Goal: Find specific page/section: Find specific page/section

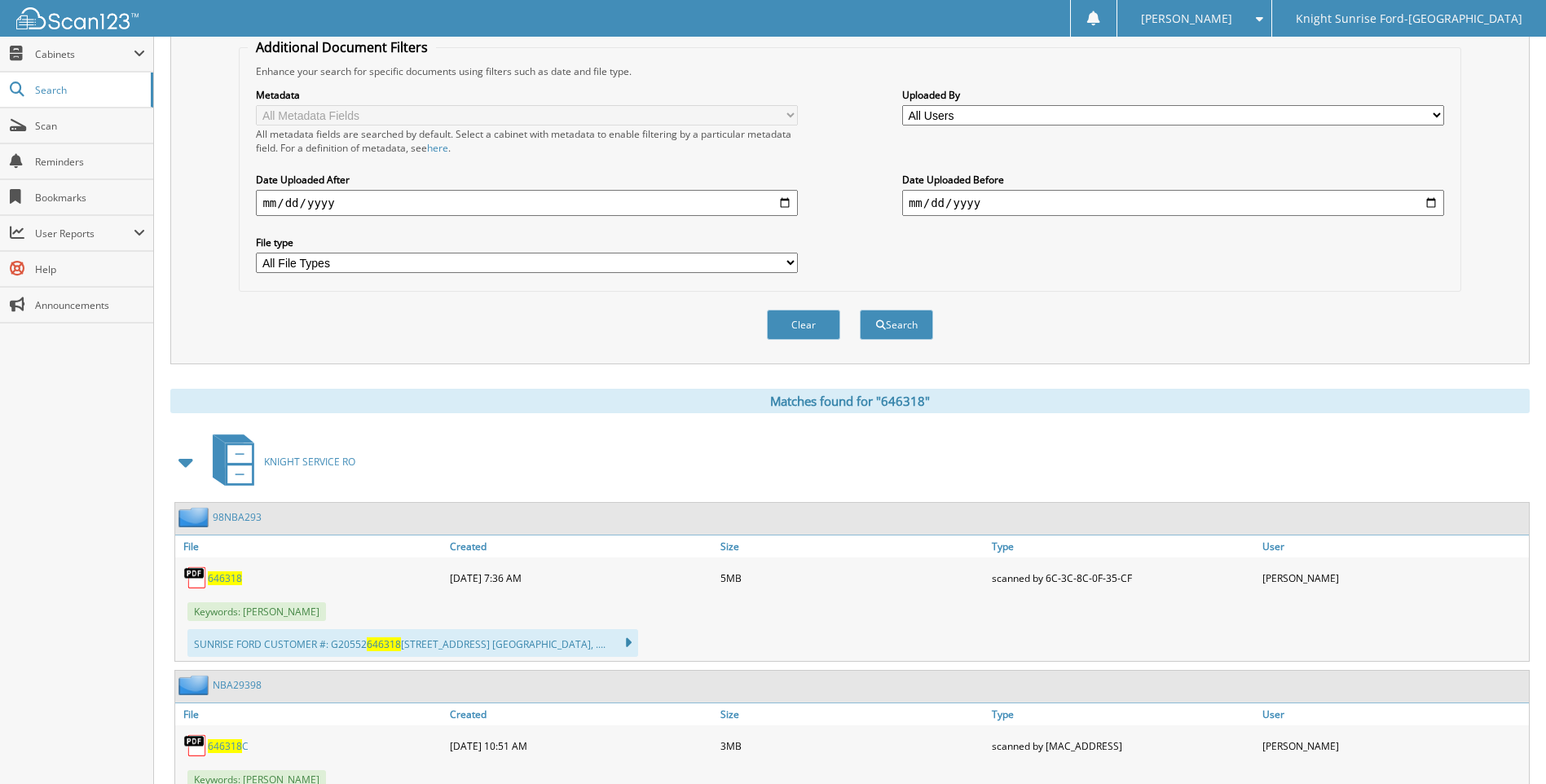
scroll to position [81, 0]
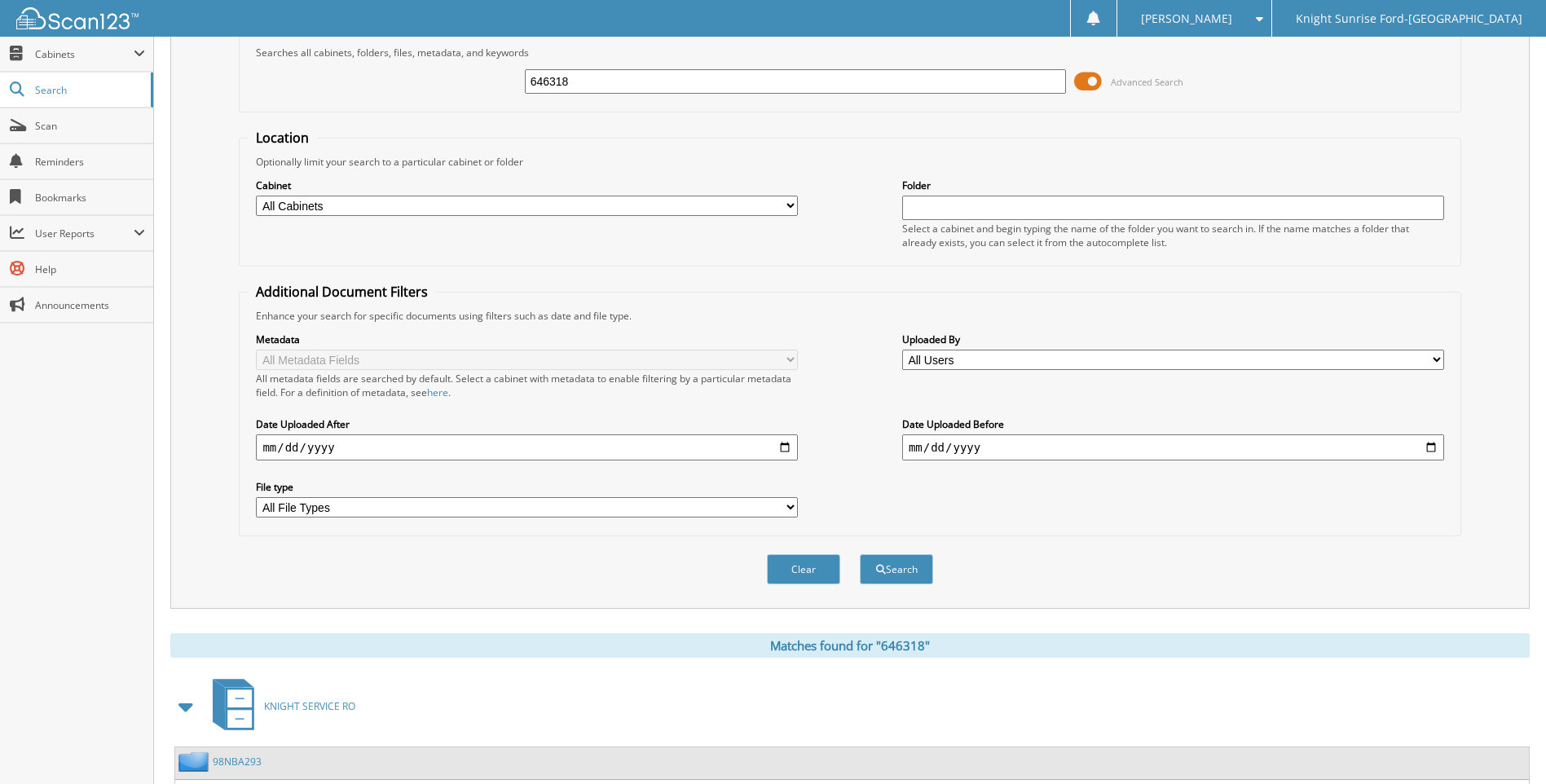
drag, startPoint x: 610, startPoint y: 74, endPoint x: 420, endPoint y: 95, distance: 191.2
click at [420, 95] on div "646318 Advanced Search" at bounding box center [849, 81] width 1204 height 44
type input "642443"
click at [860, 554] on button "Search" at bounding box center [897, 569] width 73 height 30
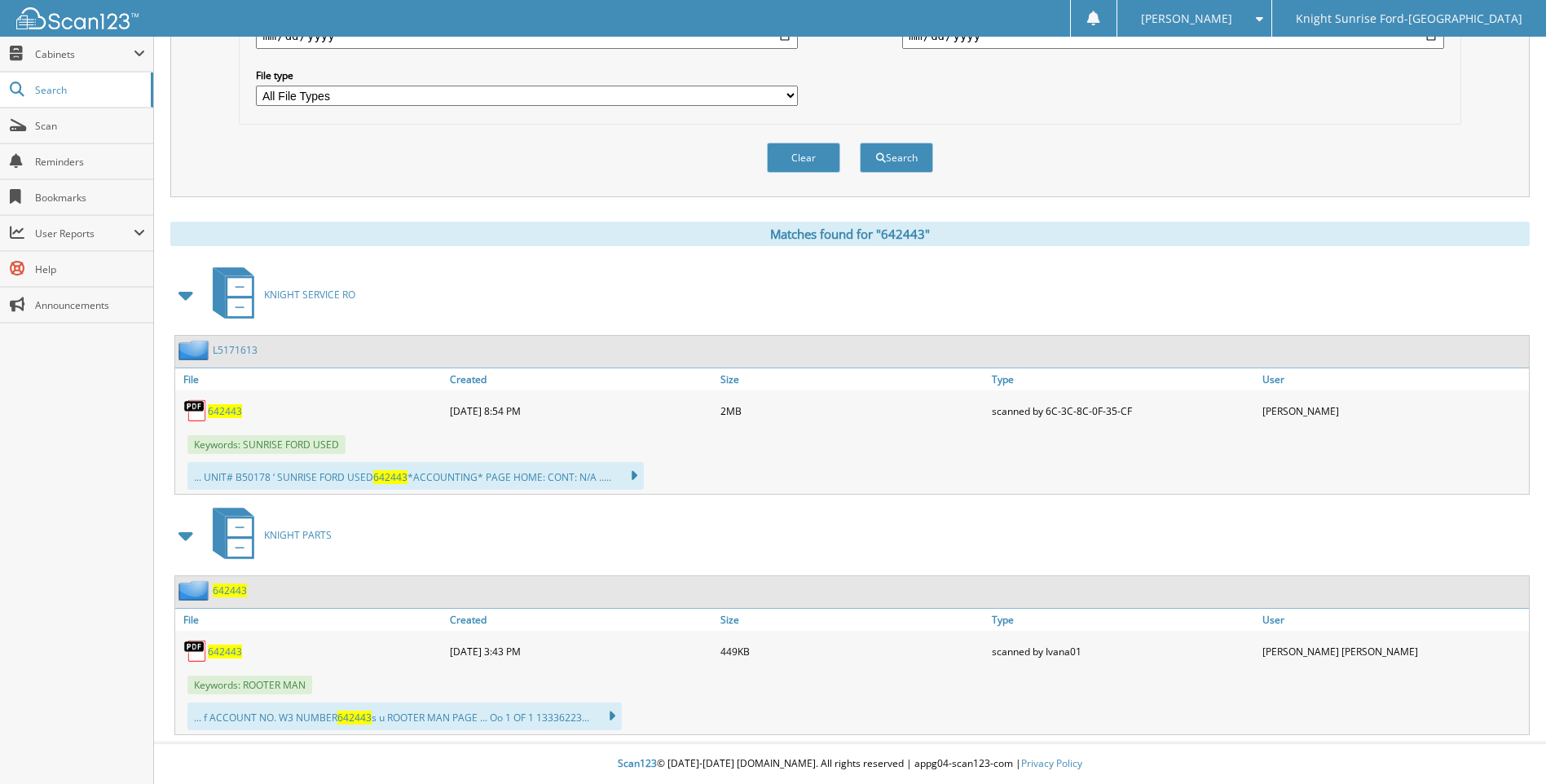
click at [217, 413] on span "642443" at bounding box center [225, 411] width 34 height 14
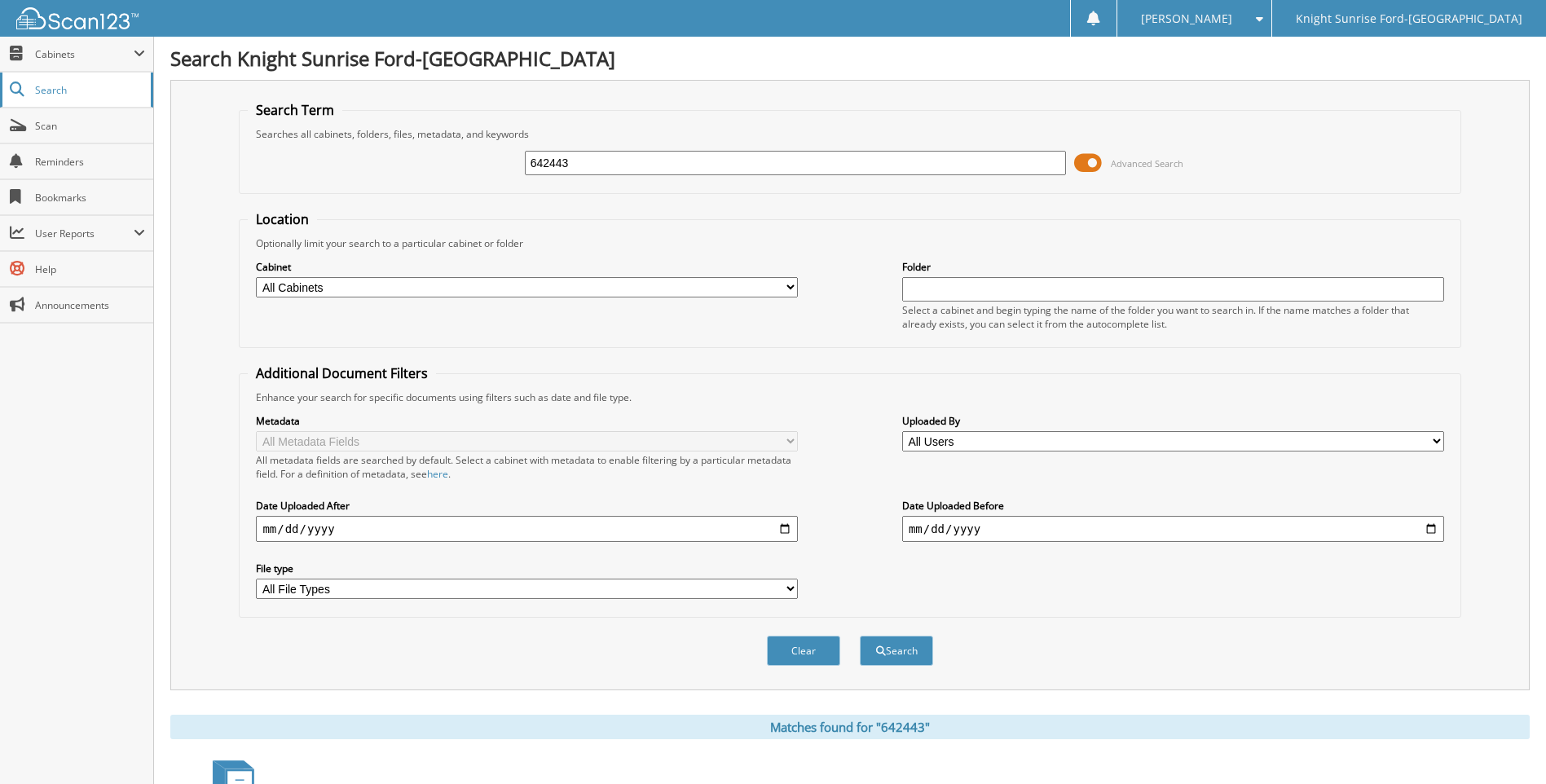
click at [58, 93] on span "Search" at bounding box center [89, 89] width 108 height 14
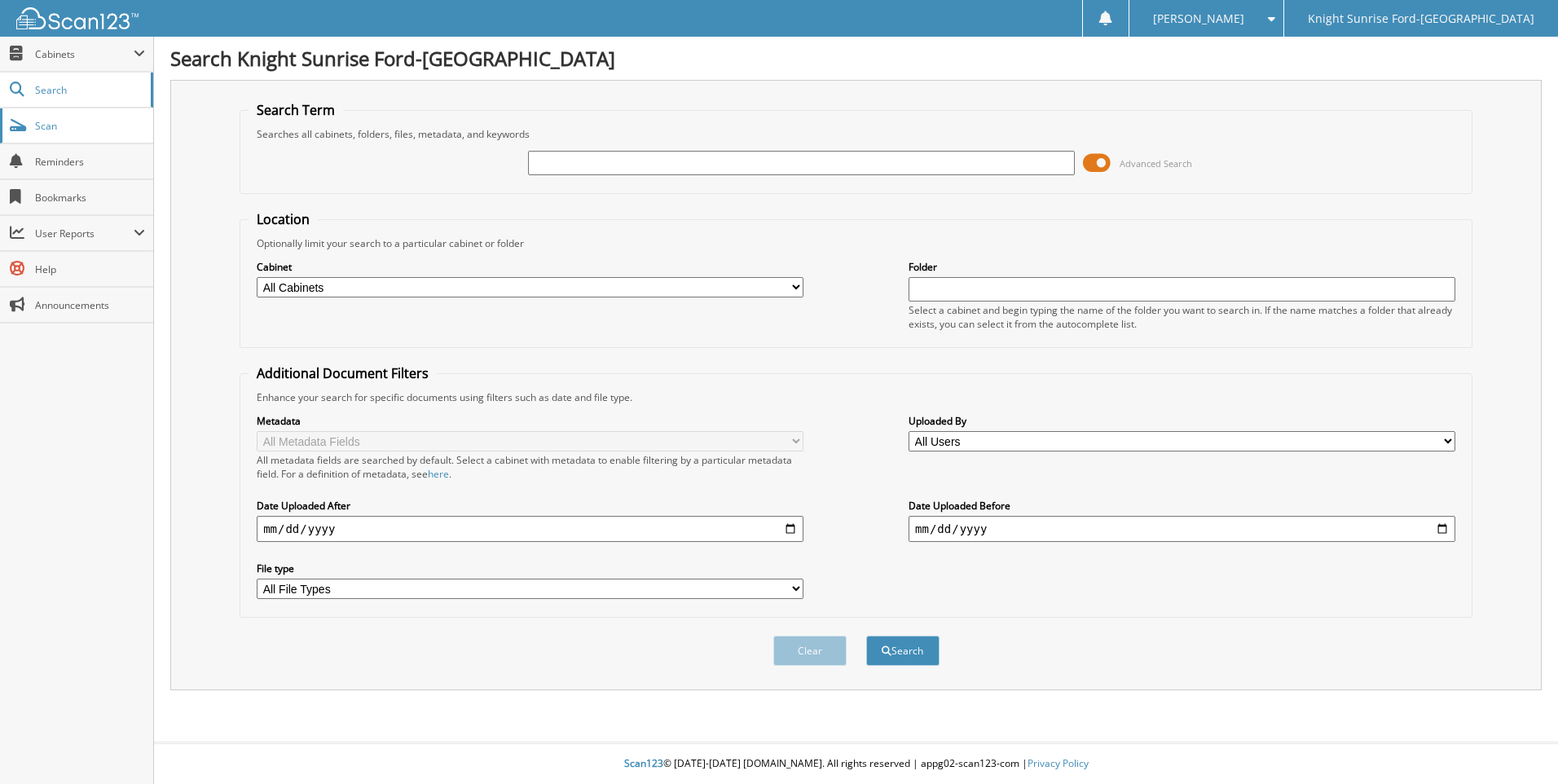
click at [48, 122] on span "Scan" at bounding box center [89, 125] width 110 height 14
